Goal: Find specific page/section: Find specific page/section

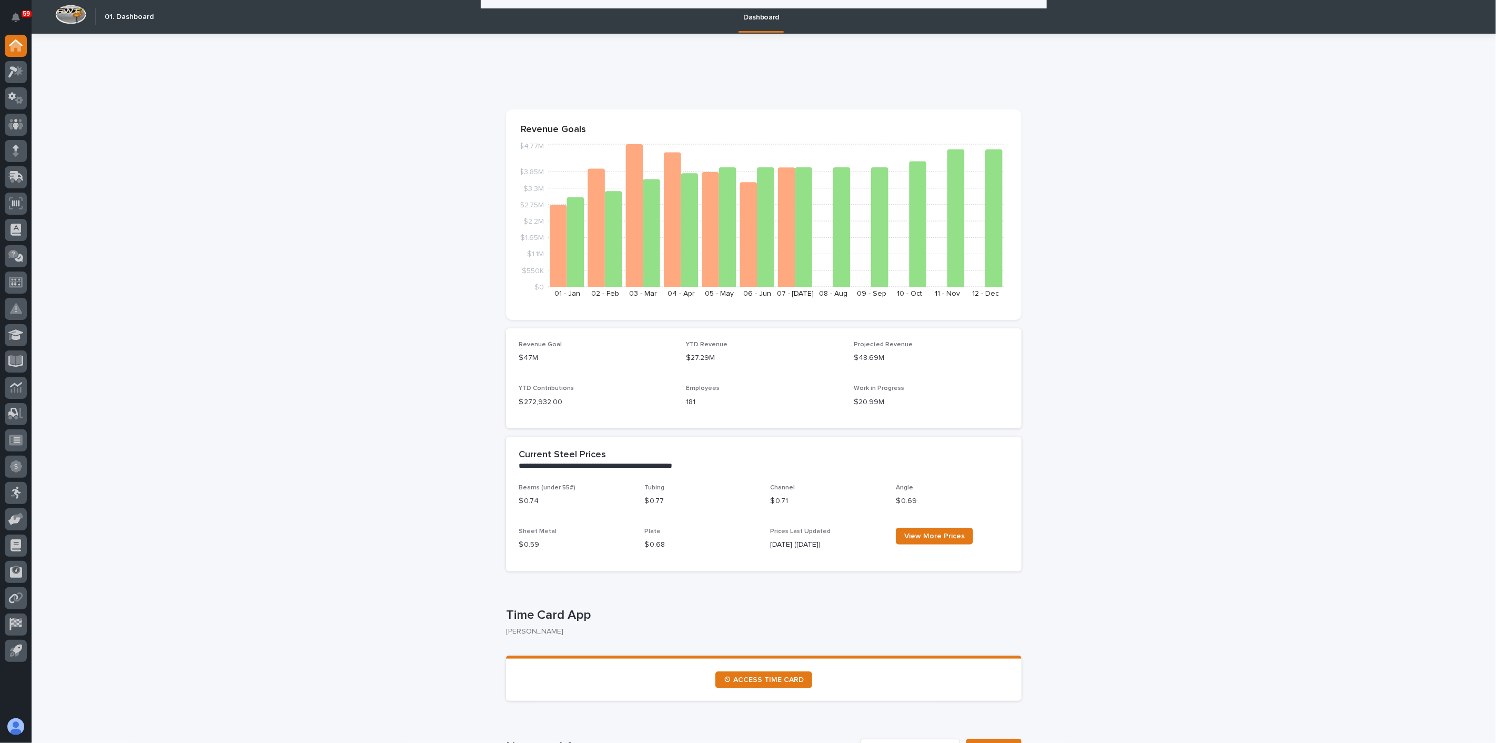
scroll to position [818, 0]
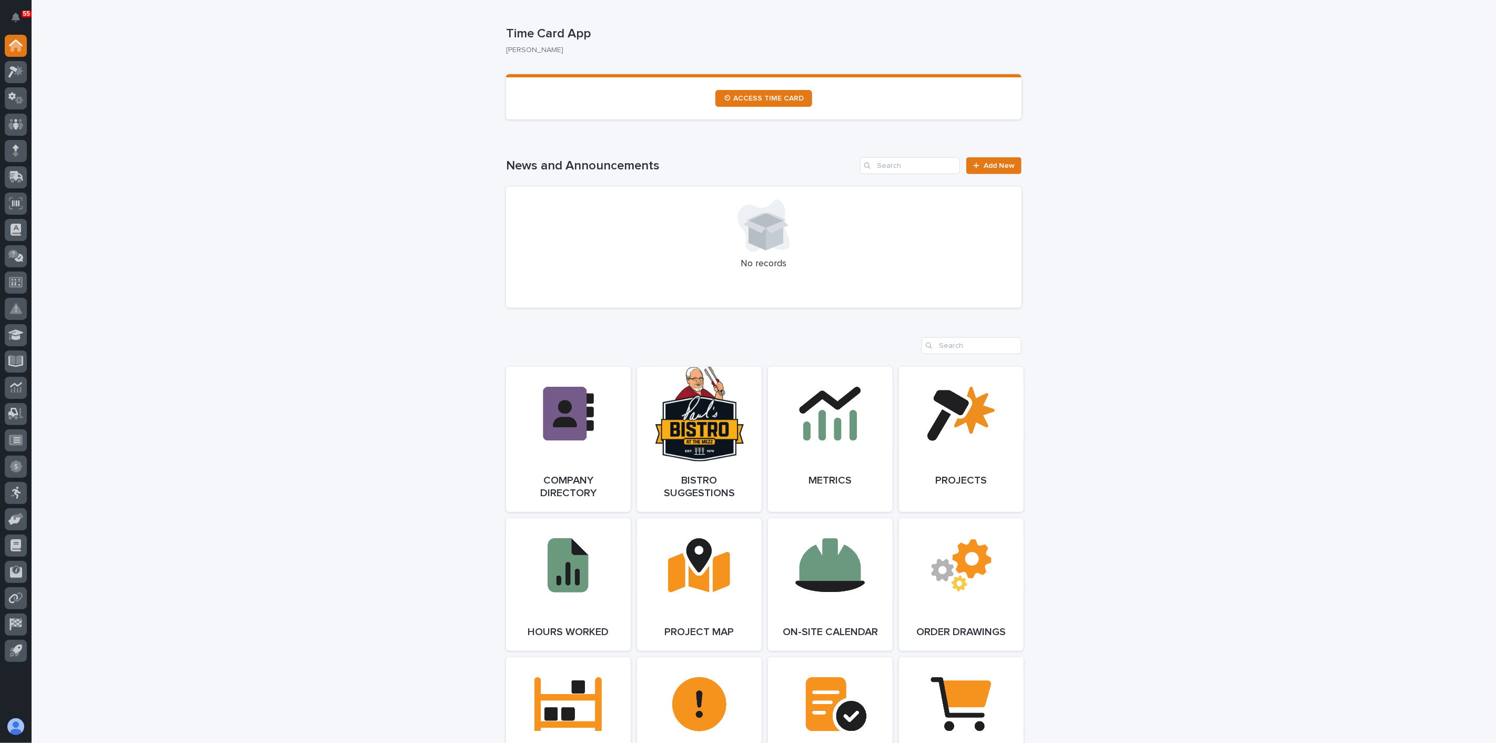
scroll to position [585, 0]
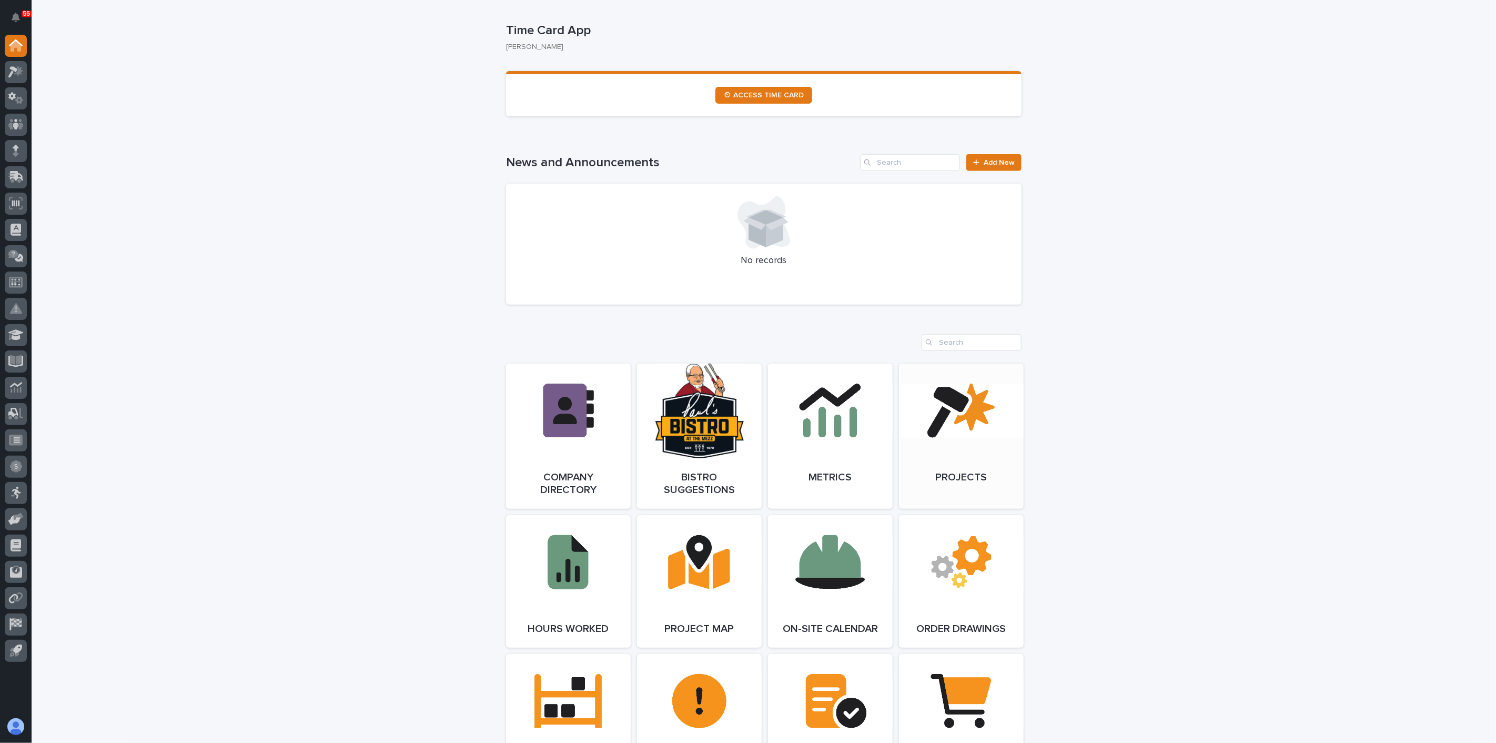
click at [929, 423] on link "Open Link" at bounding box center [961, 436] width 125 height 145
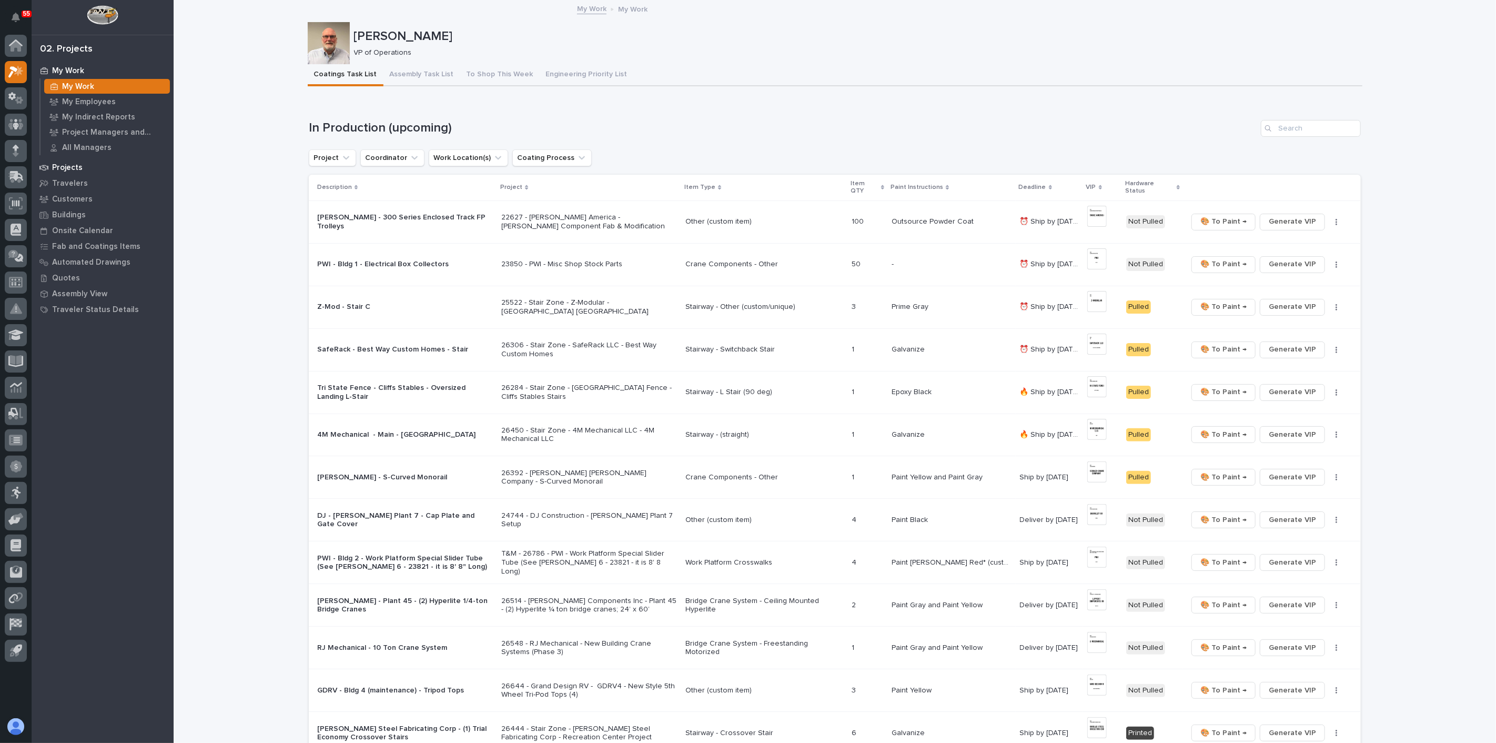
click at [57, 166] on p "Projects" at bounding box center [67, 167] width 31 height 9
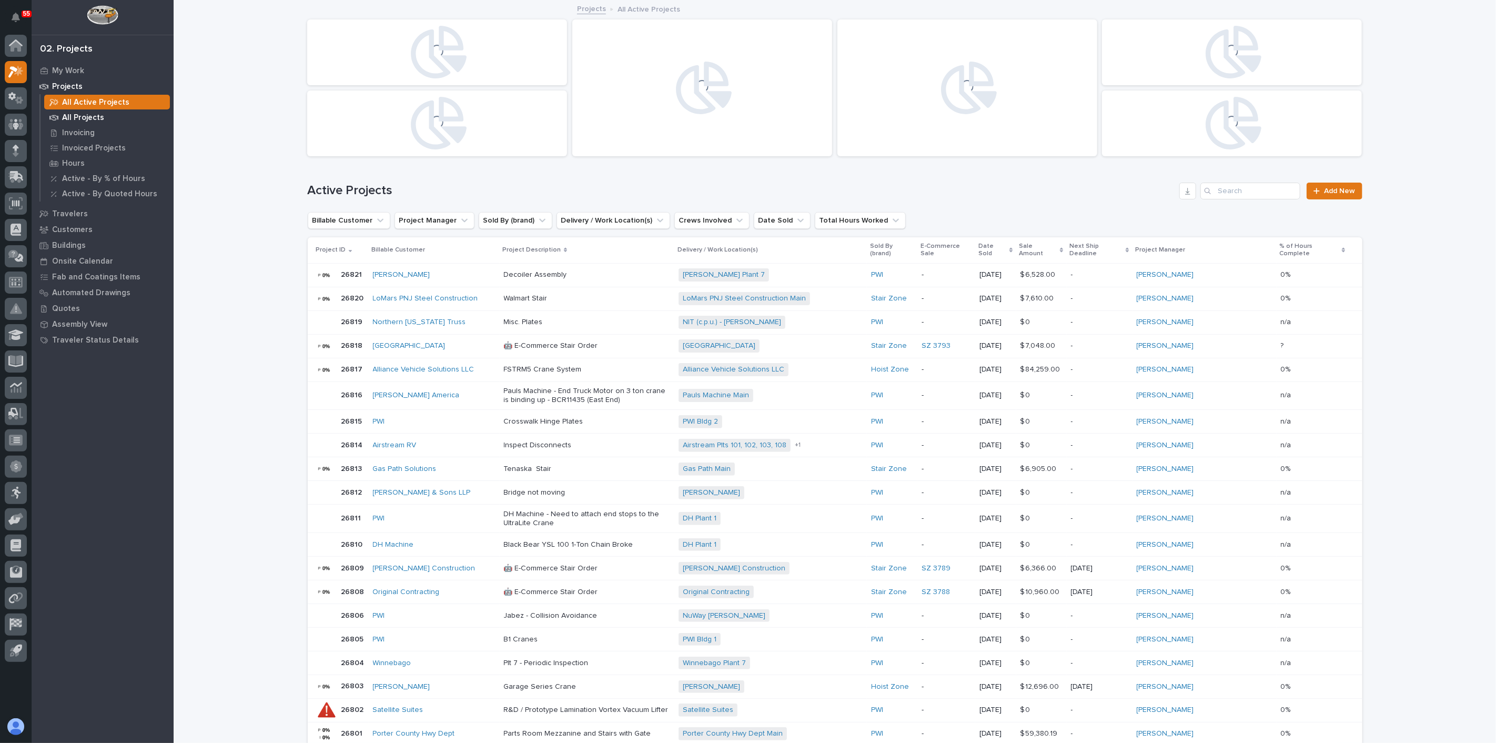
click at [73, 115] on p "All Projects" at bounding box center [83, 117] width 42 height 9
